Goal: Transaction & Acquisition: Obtain resource

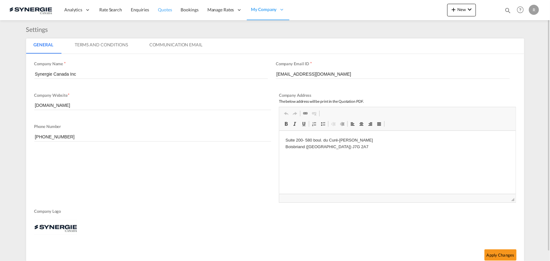
click at [165, 9] on span "Quotes" at bounding box center [165, 9] width 14 height 5
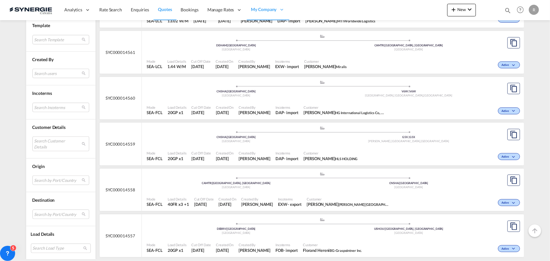
scroll to position [315, 0]
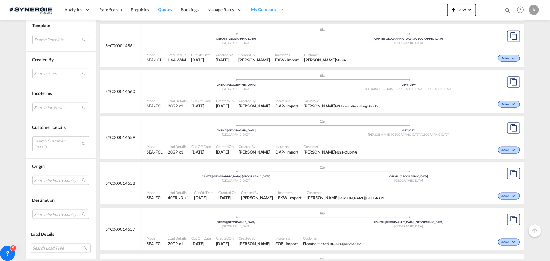
click at [47, 143] on md-select "Search Customer Details user name user [PERSON_NAME] [EMAIL_ADDRESS][PERSON_NAM…" at bounding box center [60, 143] width 57 height 14
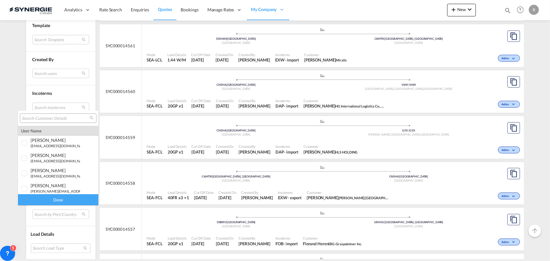
click at [51, 116] on input "search" at bounding box center [56, 119] width 68 height 6
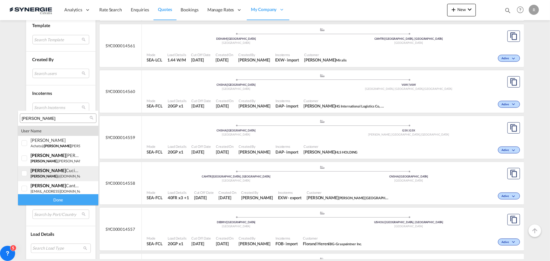
type input "[PERSON_NAME]"
click at [60, 170] on div "[PERSON_NAME]" at bounding box center [55, 170] width 49 height 5
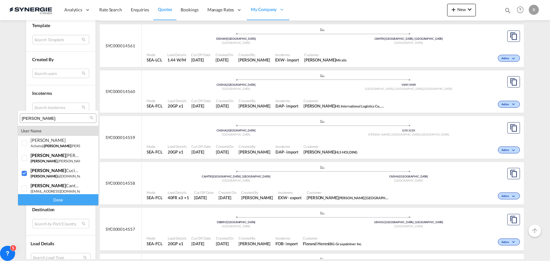
click at [76, 202] on div "Done" at bounding box center [58, 199] width 80 height 11
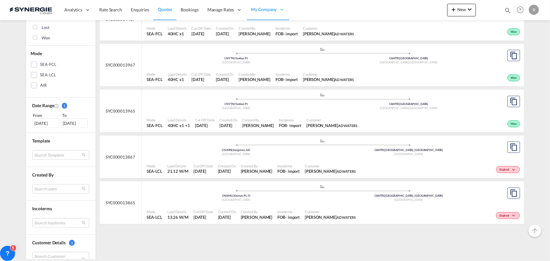
scroll to position [114, 0]
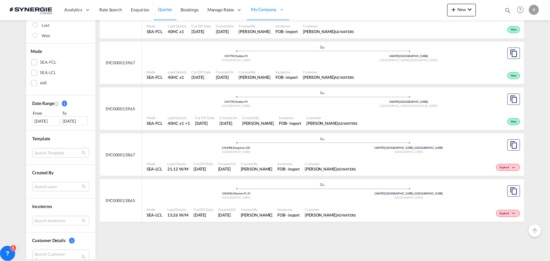
click at [302, 168] on div "Incoterms FOB - import" at bounding box center [288, 167] width 27 height 16
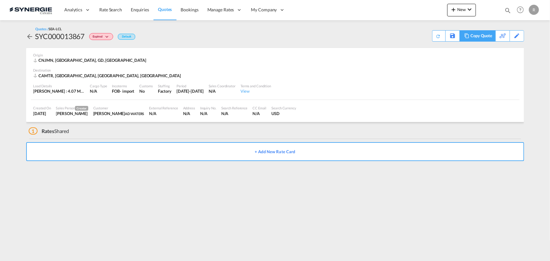
click at [489, 38] on div "Copy Quote" at bounding box center [480, 36] width 21 height 11
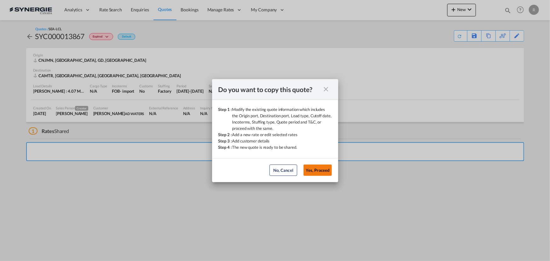
click at [325, 171] on button "Yes, Proceed" at bounding box center [317, 169] width 28 height 11
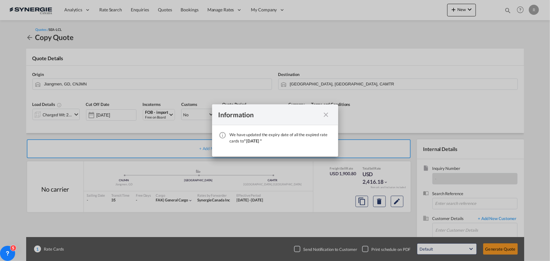
click at [323, 112] on md-icon "icon-close fg-AAA8AD cursor" at bounding box center [326, 115] width 8 height 8
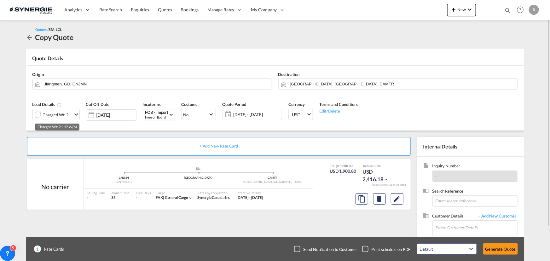
click at [58, 113] on div "Charged Wt: 21.12 W/M" at bounding box center [58, 114] width 30 height 9
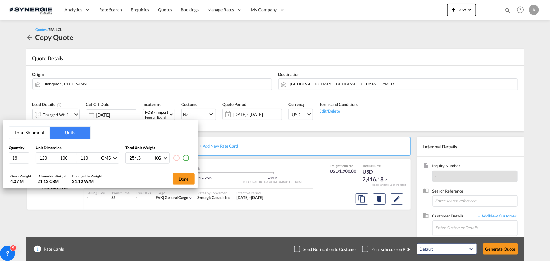
click at [28, 132] on button "Total Shipment" at bounding box center [29, 133] width 41 height 12
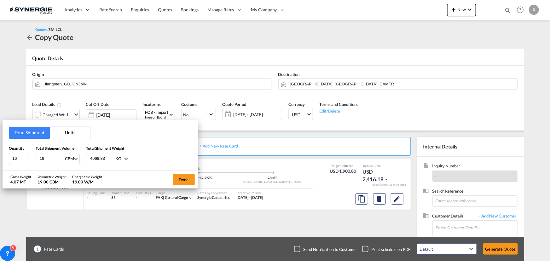
drag, startPoint x: 16, startPoint y: 158, endPoint x: -8, endPoint y: 156, distance: 24.3
click at [0, 156] on html "Analytics Reports Dashboard Rate Search Enquiries Quotes" at bounding box center [275, 130] width 550 height 261
type input "14"
drag, startPoint x: 50, startPoint y: 161, endPoint x: 29, endPoint y: 159, distance: 20.6
click at [29, 159] on div "Quantity 14 Total Shipment Volume 19 CBM CBM CFT Total Shipment Weight 4068.83 …" at bounding box center [100, 154] width 183 height 19
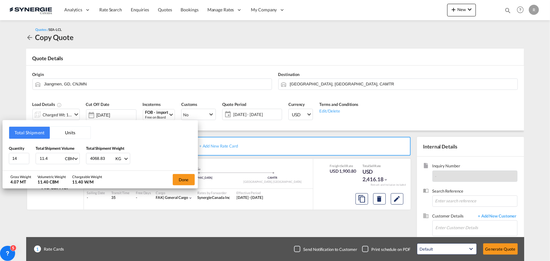
type input "11.4"
drag, startPoint x: 106, startPoint y: 158, endPoint x: 73, endPoint y: 155, distance: 33.2
click at [73, 155] on div "Quantity 14 Total Shipment Volume 11.4 CBM CBM CFT Total Shipment Weight 4068.8…" at bounding box center [100, 154] width 183 height 19
type input "2000"
click at [181, 178] on button "Done" at bounding box center [184, 179] width 22 height 11
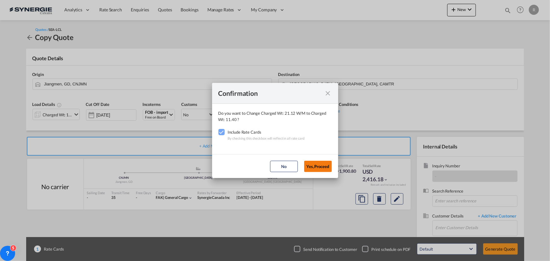
click at [321, 170] on button "Yes,Proceed" at bounding box center [318, 166] width 28 height 11
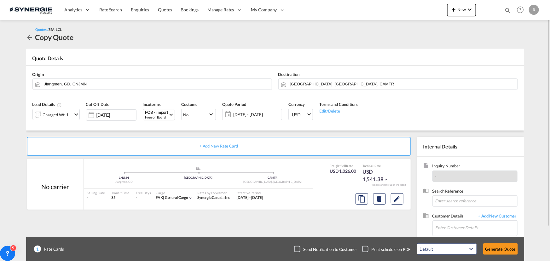
click at [238, 110] on span "05 Sep - 05 Oct 2025" at bounding box center [257, 114] width 50 height 9
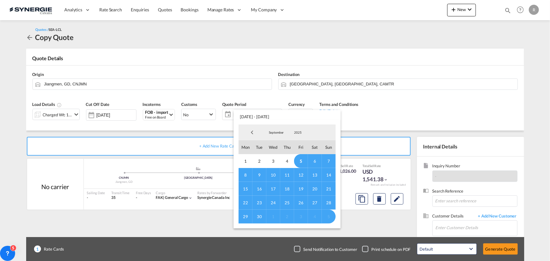
click at [327, 174] on span "14" at bounding box center [329, 175] width 14 height 14
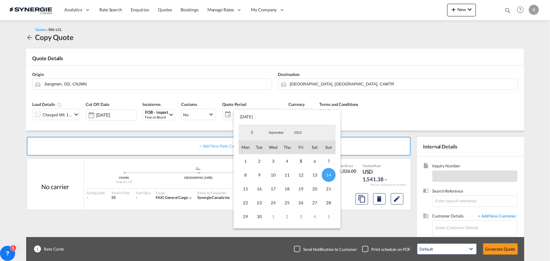
click at [396, 120] on md-backdrop at bounding box center [275, 130] width 550 height 261
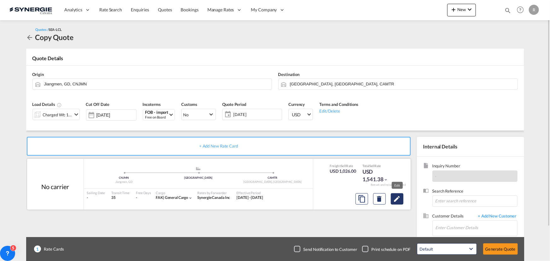
click at [399, 199] on md-icon "Edit" at bounding box center [397, 199] width 8 height 8
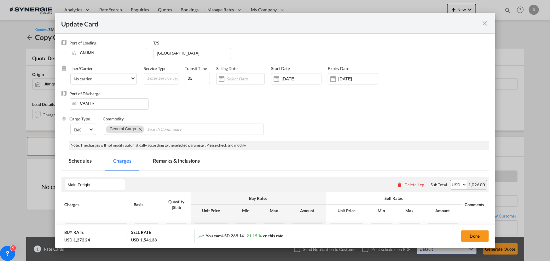
select select "per_cbm"
select select "flat"
select select "per_shipment"
select select "per_bl"
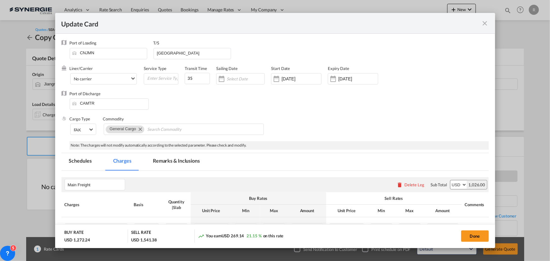
select select "per_bl"
click at [357, 77] on input "05 Oct 2025" at bounding box center [358, 78] width 40 height 5
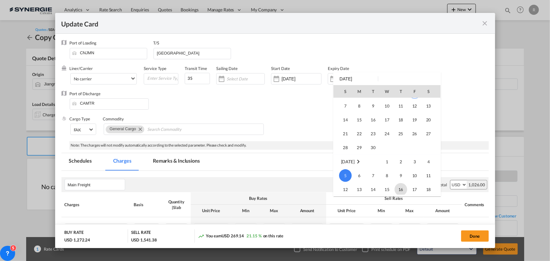
scroll to position [110, 0]
click at [341, 120] on span "14" at bounding box center [345, 120] width 13 height 13
type input "14 Sep 2025"
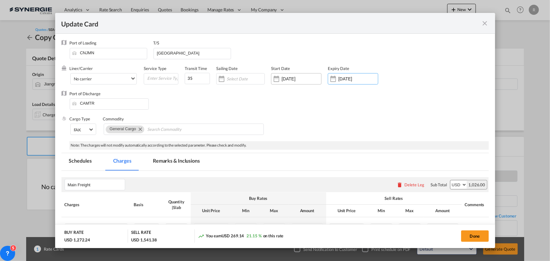
click at [309, 76] on input "05 Aug 2025" at bounding box center [301, 78] width 40 height 5
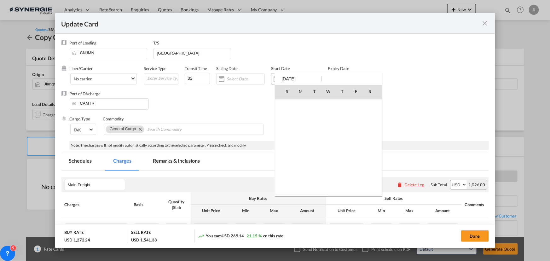
scroll to position [145871, 0]
type input "0"
click at [454, 118] on div at bounding box center [275, 130] width 550 height 261
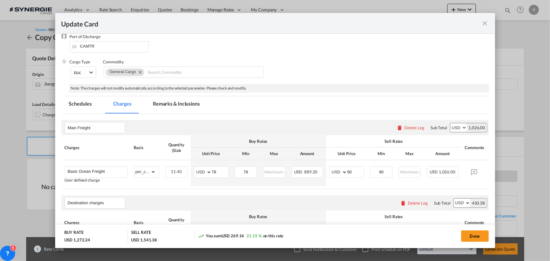
scroll to position [86, 0]
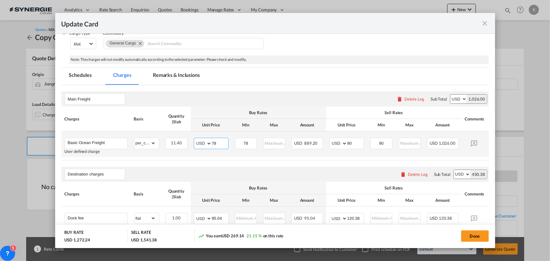
drag, startPoint x: 221, startPoint y: 144, endPoint x: 199, endPoint y: 140, distance: 23.1
click at [199, 140] on md-input-container "AED AFN ALL AMD ANG AOA ARS AUD AWG AZN BAM BBD BDT BGN BHD BIF BMD BND BOB BRL…" at bounding box center [211, 143] width 35 height 11
click at [115, 143] on input "Basic Ocean Freight" at bounding box center [98, 142] width 60 height 9
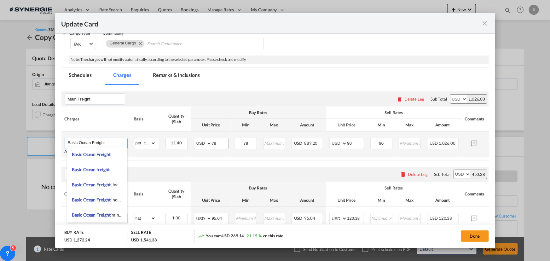
type input "Basic Ocean Freight"
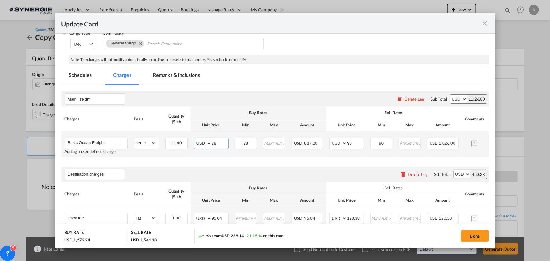
drag, startPoint x: 220, startPoint y: 141, endPoint x: 172, endPoint y: 132, distance: 48.6
click at [172, 132] on tr "Basic Ocean Freight Adding a user defined charge Please Enter Already Exists gr…" at bounding box center [284, 144] width 446 height 26
type input "81"
drag, startPoint x: 253, startPoint y: 144, endPoint x: 239, endPoint y: 141, distance: 14.6
click at [239, 141] on input "78" at bounding box center [245, 142] width 21 height 9
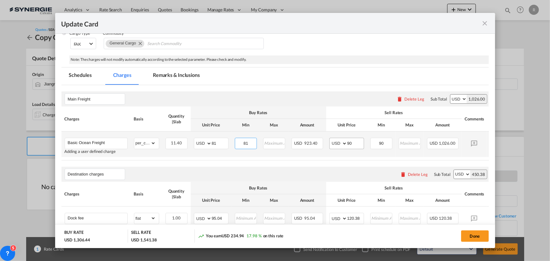
type input "81"
drag, startPoint x: 356, startPoint y: 142, endPoint x: 333, endPoint y: 141, distance: 23.0
click at [333, 141] on md-input-container "AED AFN ALL AMD ANG AOA ARS AUD AWG AZN BAM BBD BDT BGN BHD BIF BMD BND BOB BRL…" at bounding box center [346, 143] width 35 height 11
type input "86"
drag, startPoint x: 389, startPoint y: 145, endPoint x: 348, endPoint y: 136, distance: 42.4
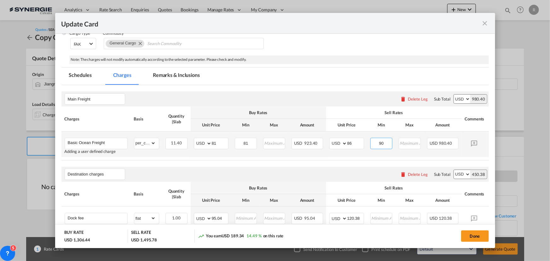
click at [348, 136] on tr "Basic Ocean Freight Adding a user defined charge Please Enter Already Exists gr…" at bounding box center [284, 144] width 446 height 26
type input "86"
click at [287, 157] on table "Charges Basis Quantity | Slab Buy Rates Sell Rates Comments Action Unit Price M…" at bounding box center [284, 133] width 446 height 54
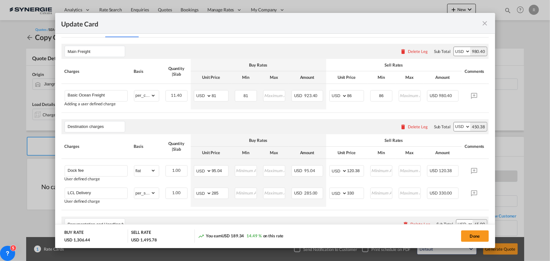
scroll to position [143, 0]
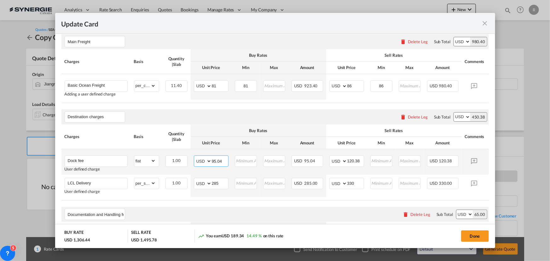
drag, startPoint x: 223, startPoint y: 160, endPoint x: 192, endPoint y: 156, distance: 31.5
click at [192, 156] on td "AED AFN ALL AMD ANG AOA ARS AUD AWG AZN BAM BBD BDT BGN BHD BIF BMD BND BOB BRL…" at bounding box center [211, 162] width 41 height 26
type input "51.3"
drag, startPoint x: 359, startPoint y: 161, endPoint x: 321, endPoint y: 159, distance: 37.9
click at [321, 159] on tr "Dock fee User defined charge Please Enter Already Exists gross_weight volumetri…" at bounding box center [284, 162] width 446 height 26
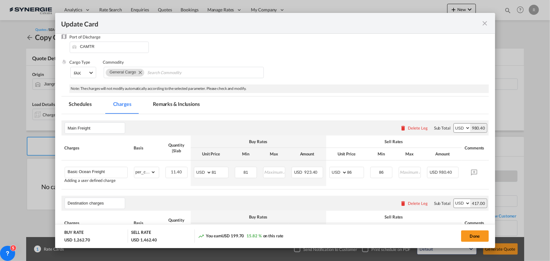
scroll to position [49, 0]
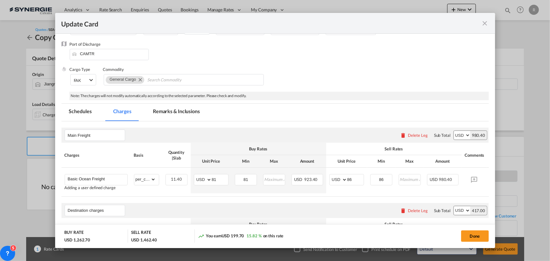
type input "87"
click at [184, 108] on md-tab-item "Remarks & Inclusions" at bounding box center [176, 112] width 62 height 17
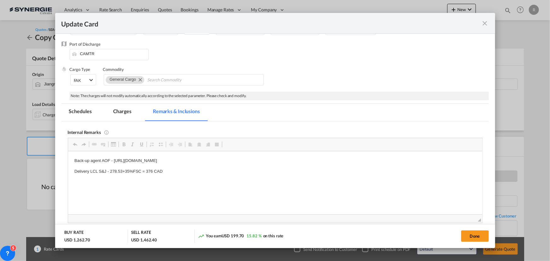
scroll to position [0, 0]
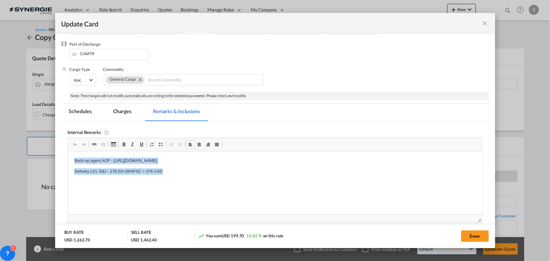
drag, startPoint x: 73, startPoint y: 160, endPoint x: 278, endPoint y: 170, distance: 205.1
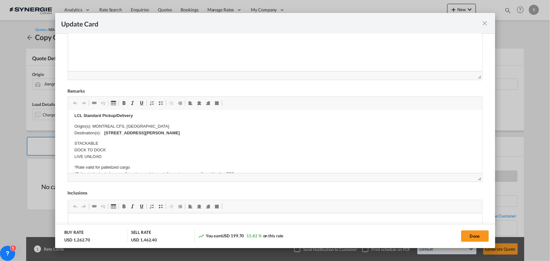
scroll to position [69, 0]
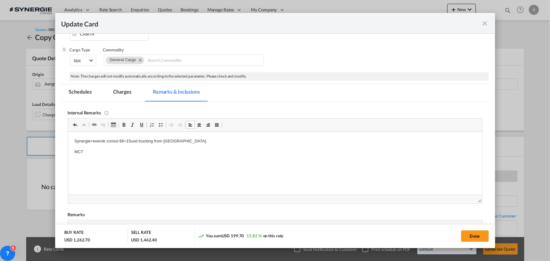
click at [122, 91] on md-tab-item "Charges" at bounding box center [122, 92] width 33 height 17
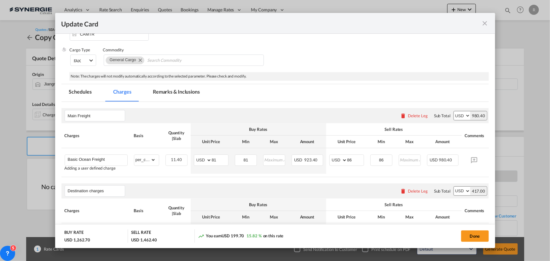
click at [170, 89] on md-tab-item "Remarks & Inclusions" at bounding box center [176, 92] width 62 height 17
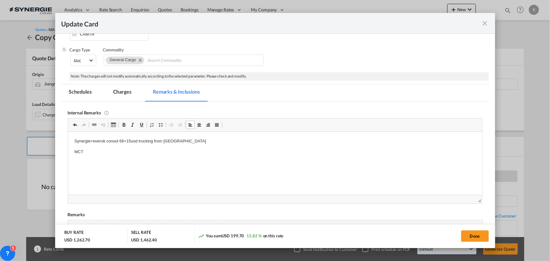
click at [93, 151] on p "MCT" at bounding box center [274, 151] width 401 height 7
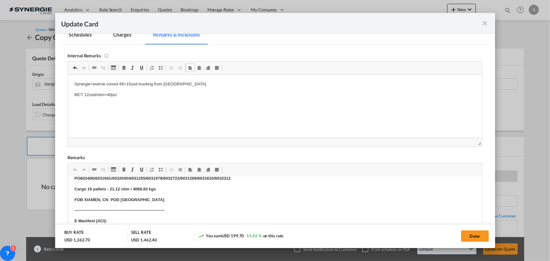
scroll to position [0, 0]
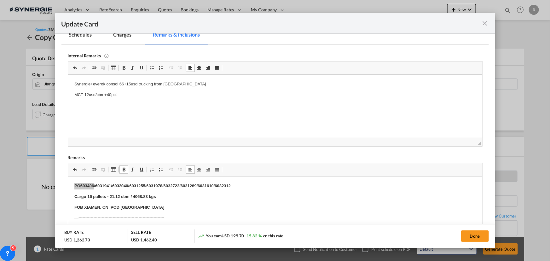
drag, startPoint x: 72, startPoint y: 185, endPoint x: 231, endPoint y: 187, distance: 159.4
click at [231, 187] on p "PO603406/6031941/6032040/6031255/6031978/6032722/6031289/6031610/6032312" at bounding box center [274, 185] width 401 height 7
drag, startPoint x: 74, startPoint y: 185, endPoint x: 240, endPoint y: 186, distance: 166.4
drag, startPoint x: 70, startPoint y: 183, endPoint x: 137, endPoint y: 187, distance: 66.6
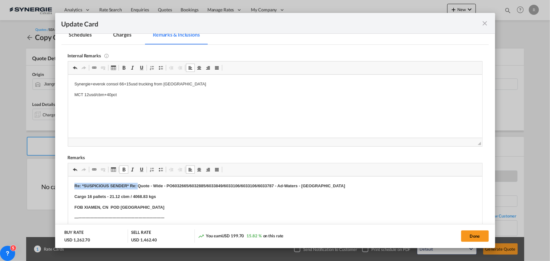
click at [90, 196] on strong "Cargo 16 pallets - 21.12 cbm / 4068.83 kgs" at bounding box center [115, 196] width 82 height 5
click at [109, 197] on strong "Cargo 14 pallets - 21.12 cbm / 4068.83 kgs" at bounding box center [115, 196] width 82 height 5
click at [111, 196] on strong "Cargo 14 pallets - 21.12 cbm / 4068.83 kgs" at bounding box center [115, 196] width 82 height 5
drag, startPoint x: 130, startPoint y: 196, endPoint x: 168, endPoint y: 196, distance: 37.2
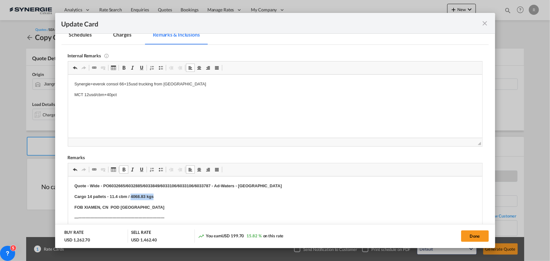
click at [168, 196] on p "Cargo 14 pallets - 11.4 cbm / 4068.83 kgs" at bounding box center [274, 196] width 401 height 7
drag, startPoint x: 84, startPoint y: 207, endPoint x: 99, endPoint y: 206, distance: 15.2
click at [99, 206] on strong "FOB XIAMEN, CN POD Montreal" at bounding box center [119, 206] width 90 height 5
click at [184, 204] on p "FOB Jiangmen POL SHenzhen , CN POD Montreal" at bounding box center [274, 207] width 401 height 7
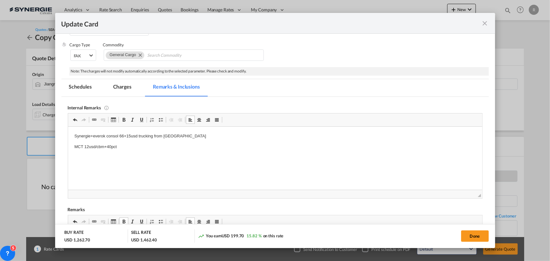
scroll to position [40, 0]
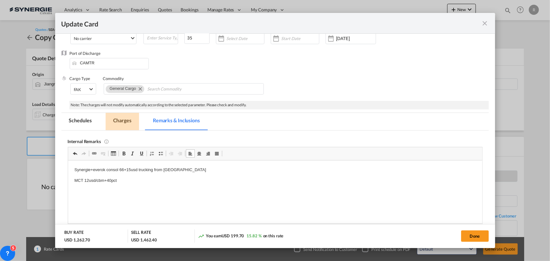
click at [119, 119] on md-tab-item "Charges" at bounding box center [122, 121] width 33 height 17
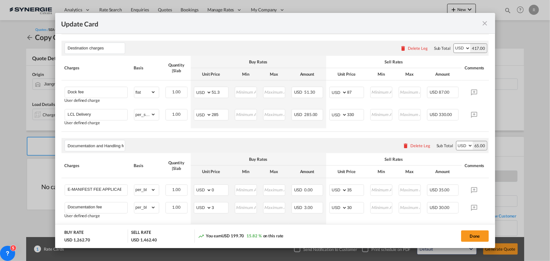
scroll to position [212, 0]
drag, startPoint x: 219, startPoint y: 116, endPoint x: 186, endPoint y: 113, distance: 33.5
click at [186, 113] on tr "LCL Delivery User defined charge Please Enter Already Exists gross_weight volum…" at bounding box center [284, 117] width 446 height 22
type input "152"
drag, startPoint x: 359, startPoint y: 115, endPoint x: 338, endPoint y: 115, distance: 21.4
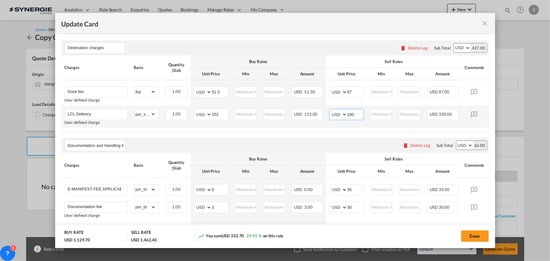
click at [338, 115] on md-input-container "AED AFN ALL AMD ANG AOA ARS AUD AWG AZN BAM BBD BDT BGN BHD BIF BMD BND BOB BRL…" at bounding box center [346, 114] width 35 height 11
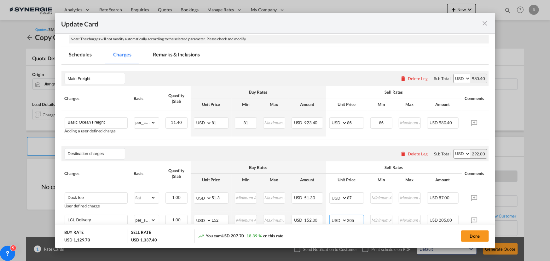
scroll to position [98, 0]
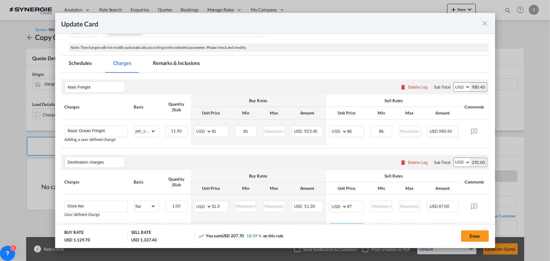
type input "205"
click at [175, 61] on md-tab-item "Remarks & Inclusions" at bounding box center [176, 63] width 62 height 17
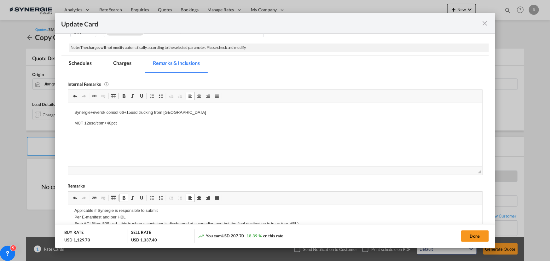
click at [180, 114] on p "Synergie+everok consol 66+15usd trucking from jiangmen" at bounding box center [274, 112] width 401 height 7
click at [126, 64] on md-tab-item "Charges" at bounding box center [122, 63] width 33 height 17
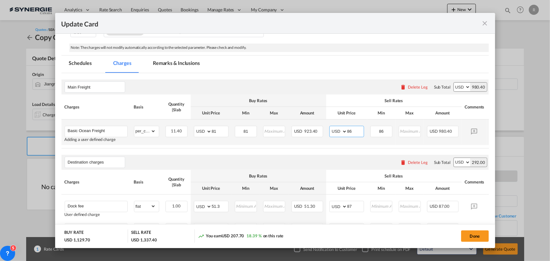
click at [353, 128] on input "86" at bounding box center [355, 130] width 16 height 9
type input "87"
click at [386, 132] on input "86" at bounding box center [381, 130] width 21 height 9
type input "87"
click at [473, 238] on button "Done" at bounding box center [475, 235] width 28 height 11
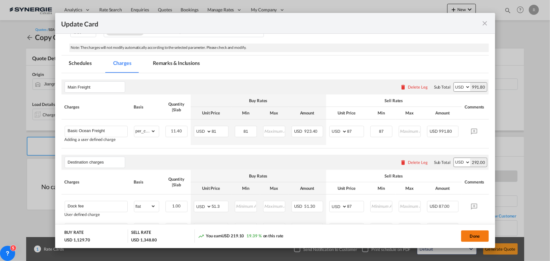
type input "13 Sep 2025"
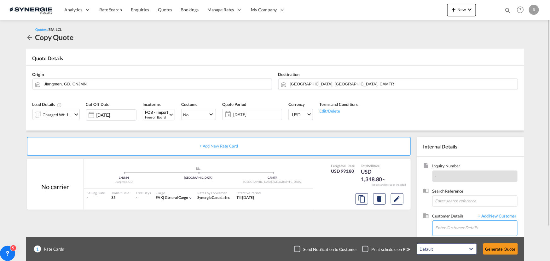
click at [453, 229] on input "Enter Customer Details" at bounding box center [476, 228] width 82 height 14
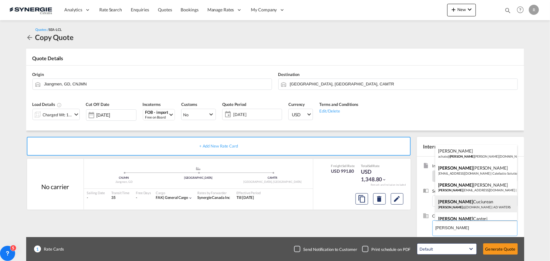
click at [469, 207] on div "Laura Cuciurean laura @ad-waters.com | AD WATERS" at bounding box center [476, 203] width 82 height 17
type input "AD WATERS, Laura Cuciurean, laura@ad-waters.com"
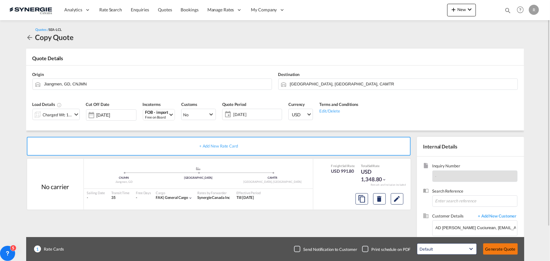
click at [494, 247] on button "Generate Quote" at bounding box center [500, 248] width 35 height 11
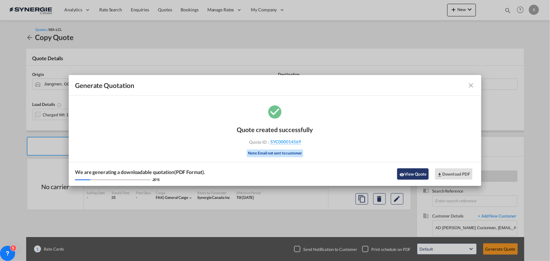
click at [412, 176] on button "View Quote" at bounding box center [413, 173] width 32 height 11
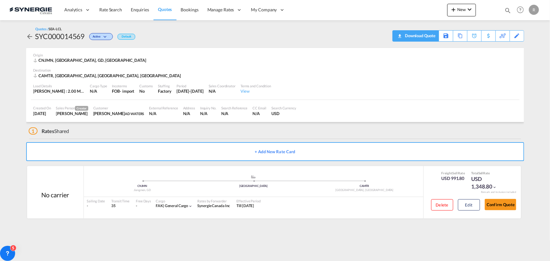
click at [429, 41] on div "Download Quote" at bounding box center [415, 35] width 46 height 11
click at [434, 38] on div "Download Quote" at bounding box center [419, 36] width 32 height 10
